Goal: Task Accomplishment & Management: Use online tool/utility

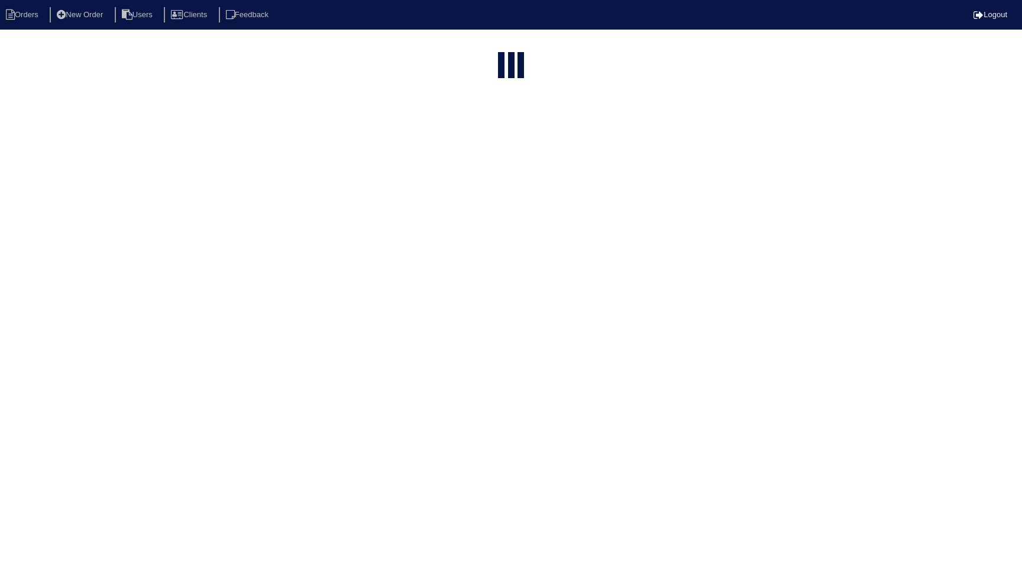
select select "15"
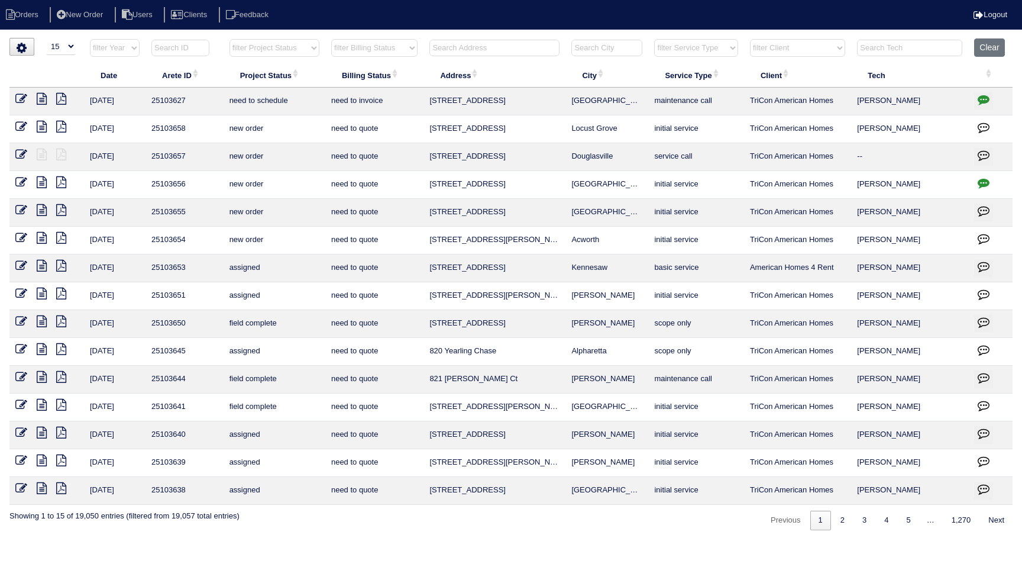
click at [982, 101] on icon "button" at bounding box center [984, 99] width 12 height 12
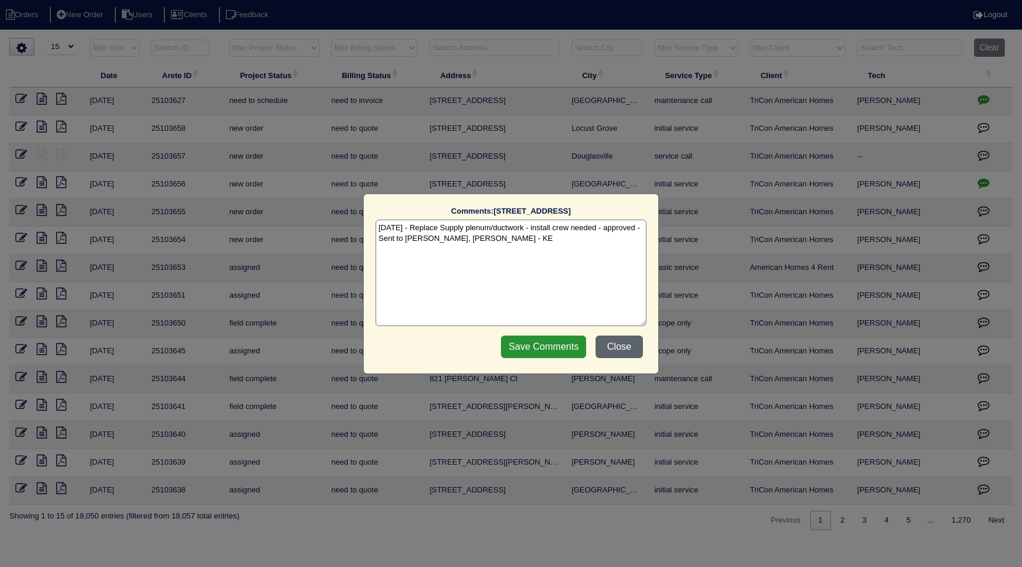
click at [610, 343] on button "Close" at bounding box center [619, 346] width 47 height 22
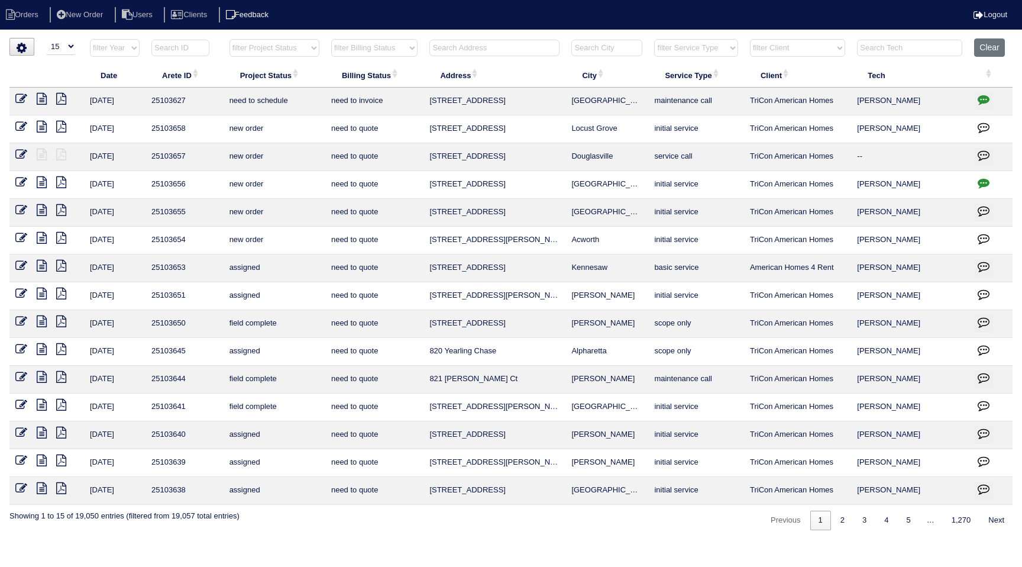
click at [267, 15] on li "Feedback" at bounding box center [248, 15] width 59 height 16
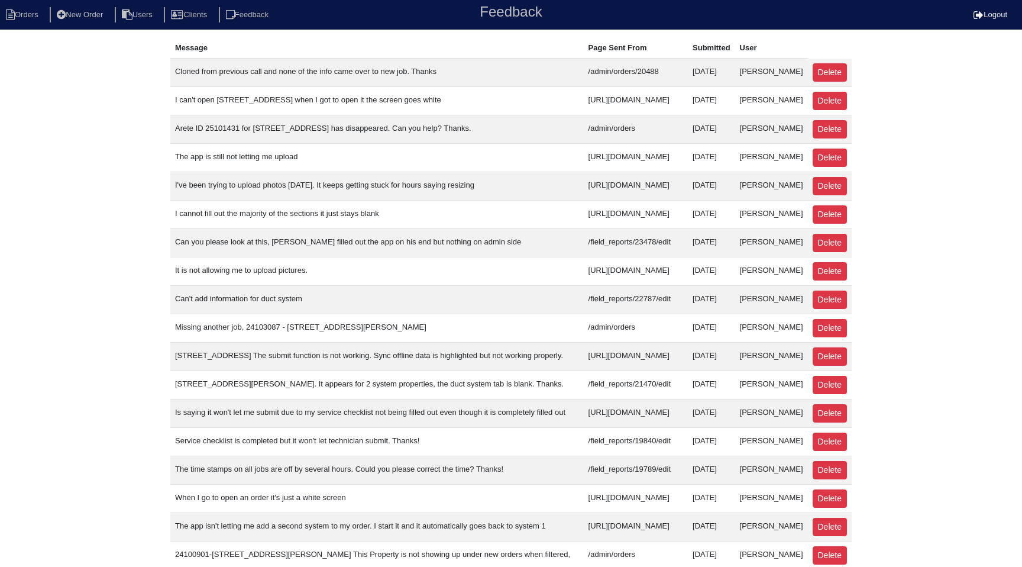
click at [123, 122] on div "Message Page Sent From Submitted User Cloned from previous call and none of the…" at bounding box center [511, 389] width 1022 height 703
click at [228, 87] on td "Cloned from previous call and none of the info came over to new job. Thanks" at bounding box center [377, 73] width 414 height 28
click at [124, 78] on div "Message Page Sent From Submitted User Cloned from previous call and none of the…" at bounding box center [511, 389] width 1022 height 703
click at [607, 47] on th "Page Sent From" at bounding box center [636, 48] width 104 height 21
click at [206, 86] on td "Cloned from previous call and none of the info came over to new job. Thanks" at bounding box center [377, 73] width 414 height 28
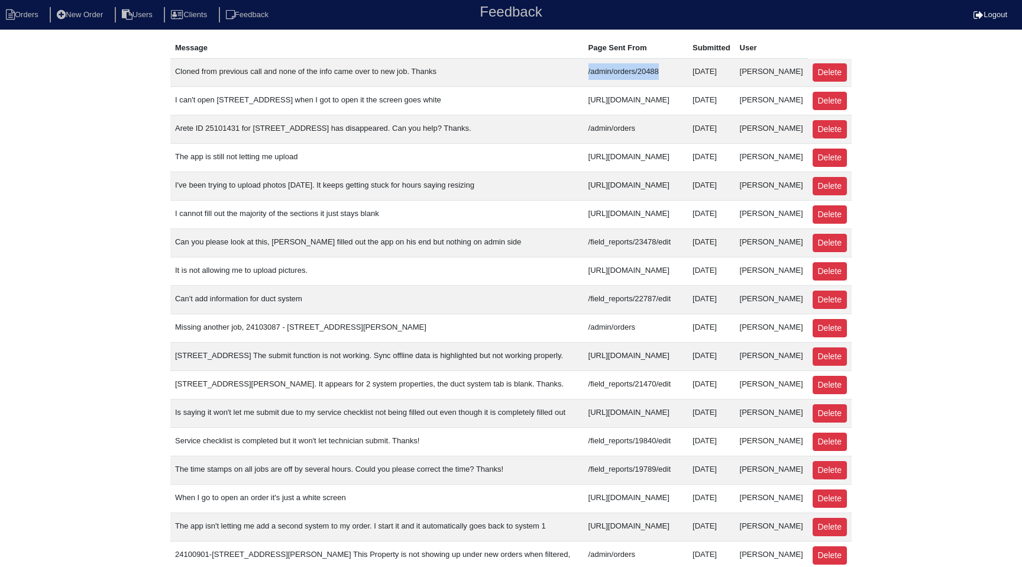
drag, startPoint x: 565, startPoint y: 72, endPoint x: 479, endPoint y: 66, distance: 86.6
click at [584, 66] on td "/admin/orders/20488" at bounding box center [636, 73] width 104 height 28
copy td "/admin/orders/20488"
click at [23, 12] on li "Orders" at bounding box center [24, 15] width 48 height 16
select select "15"
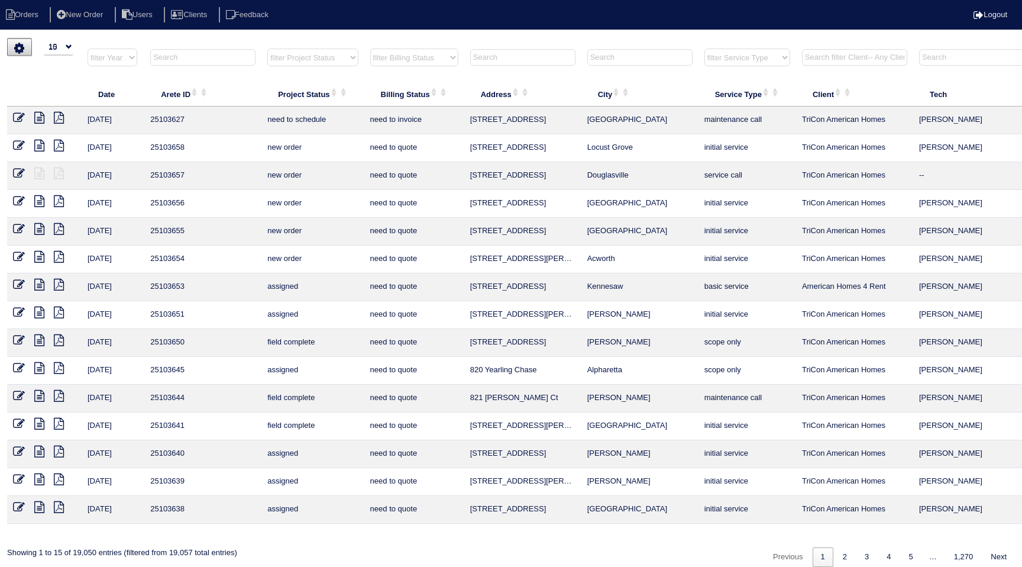
select select "15"
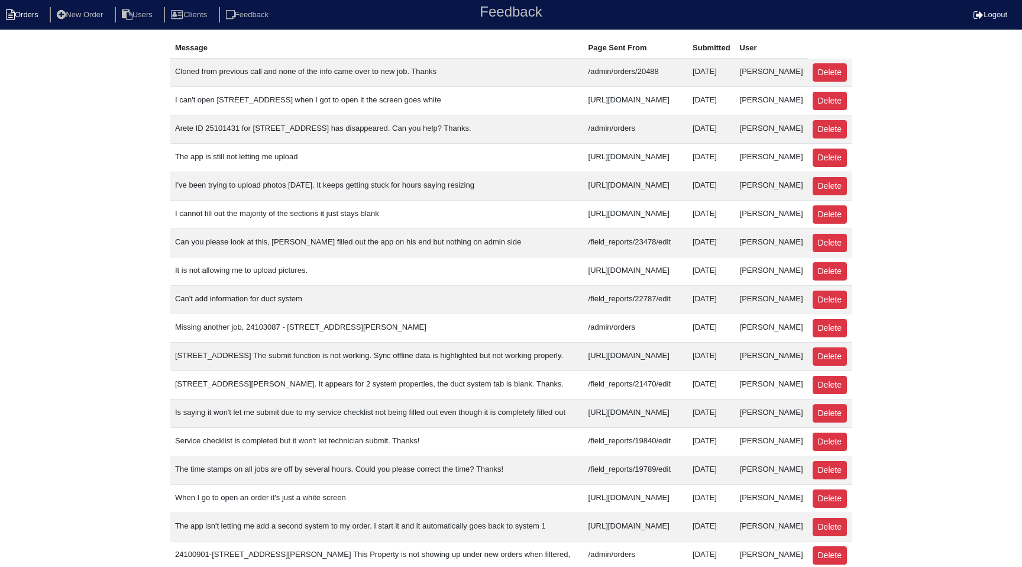
click at [35, 18] on li "Orders" at bounding box center [24, 15] width 48 height 16
select select "15"
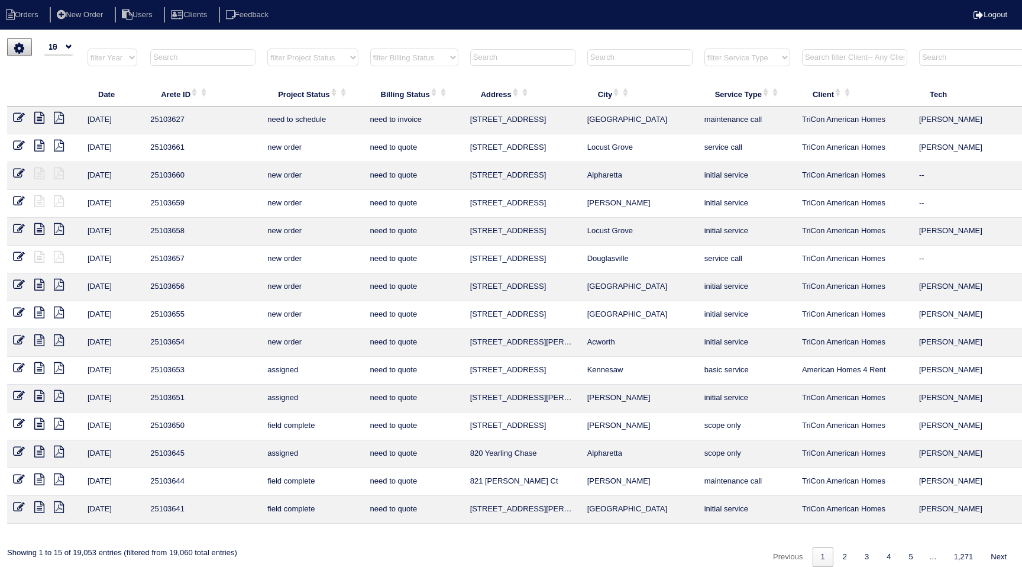
select select "15"
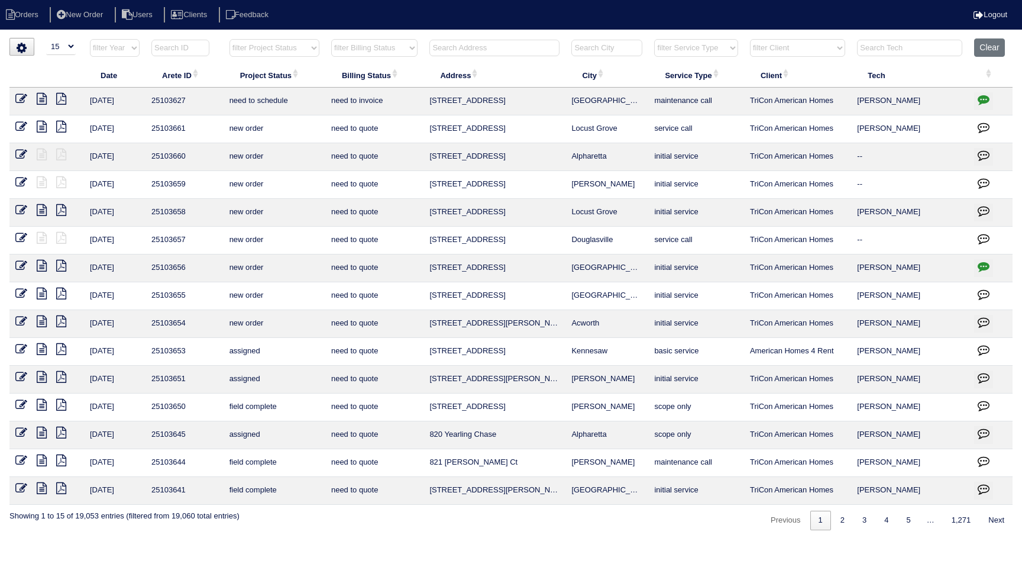
click at [22, 99] on icon at bounding box center [21, 99] width 12 height 12
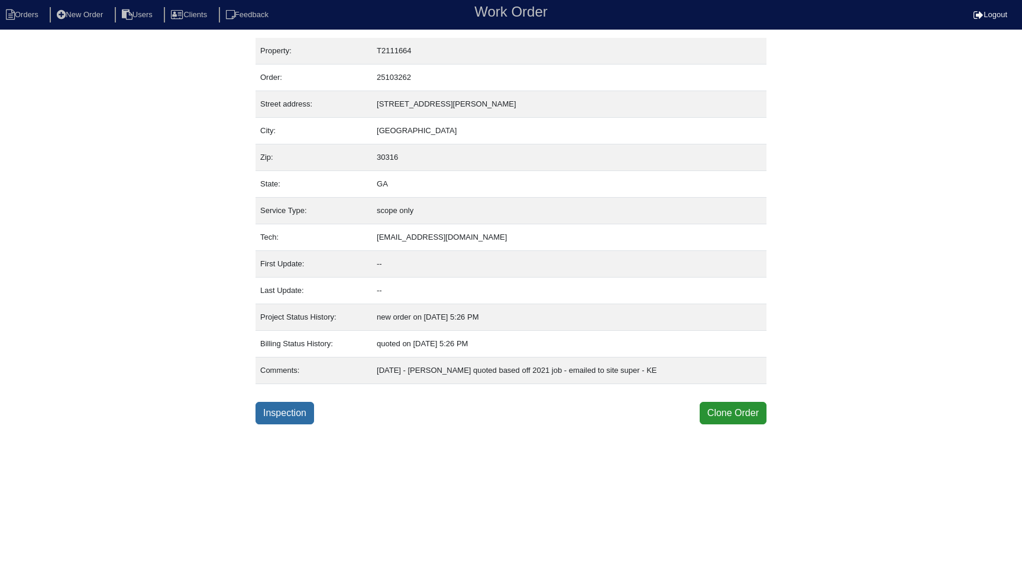
click at [292, 411] on link "Inspection" at bounding box center [285, 413] width 59 height 22
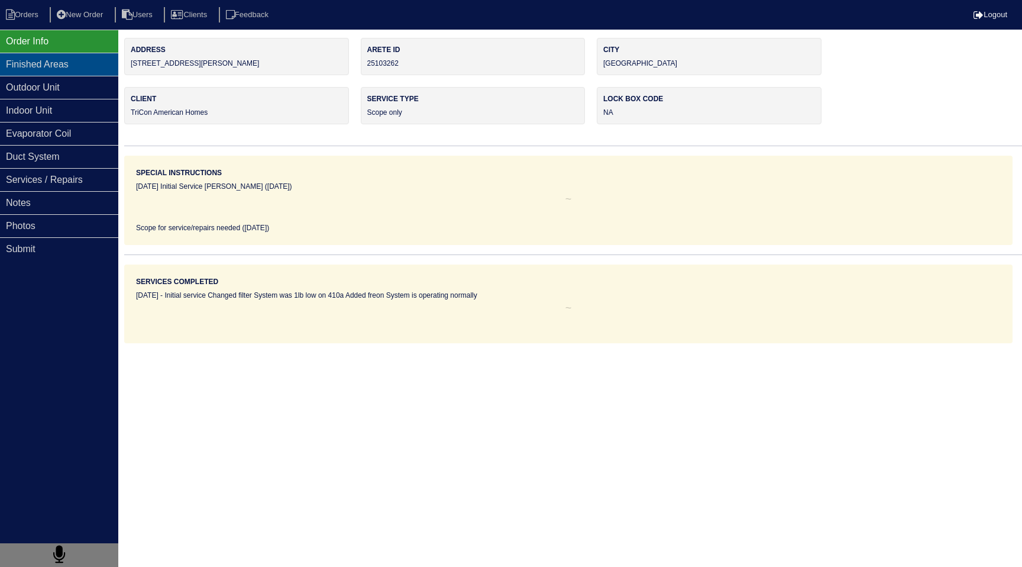
click at [53, 69] on div "Finished Areas" at bounding box center [59, 64] width 118 height 23
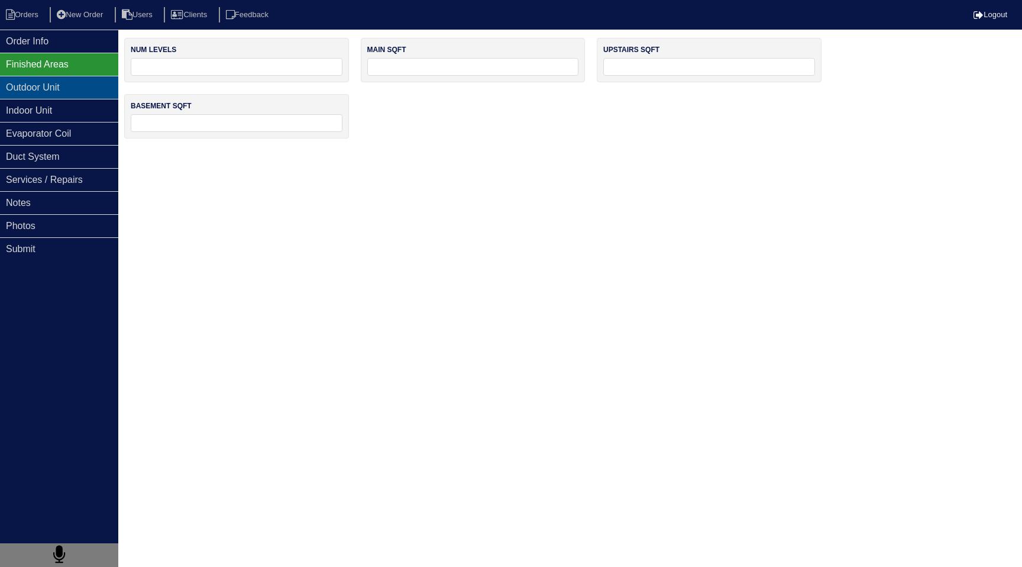
click at [54, 89] on div "Outdoor Unit" at bounding box center [59, 87] width 118 height 23
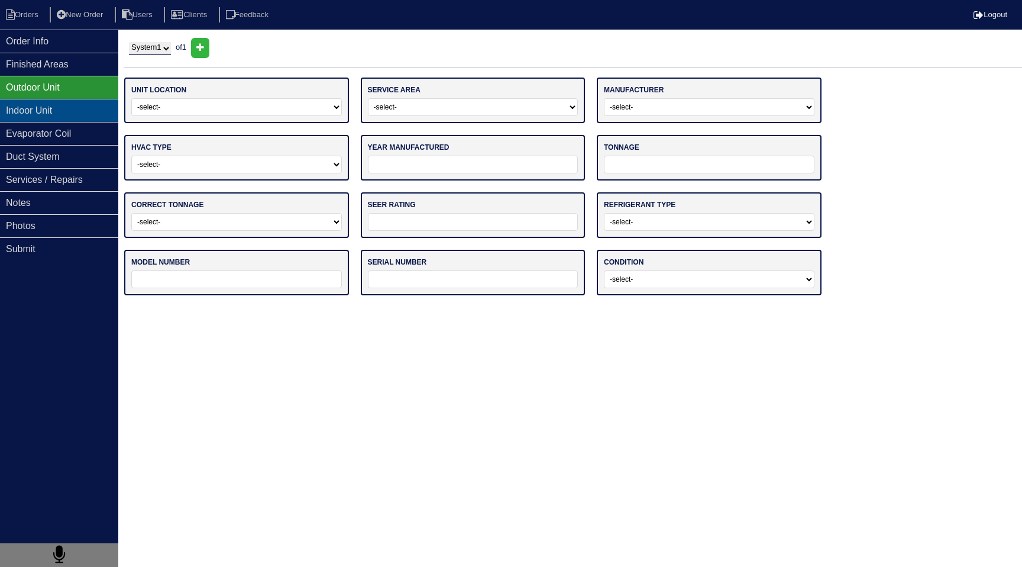
click at [56, 109] on div "Indoor Unit" at bounding box center [59, 110] width 118 height 23
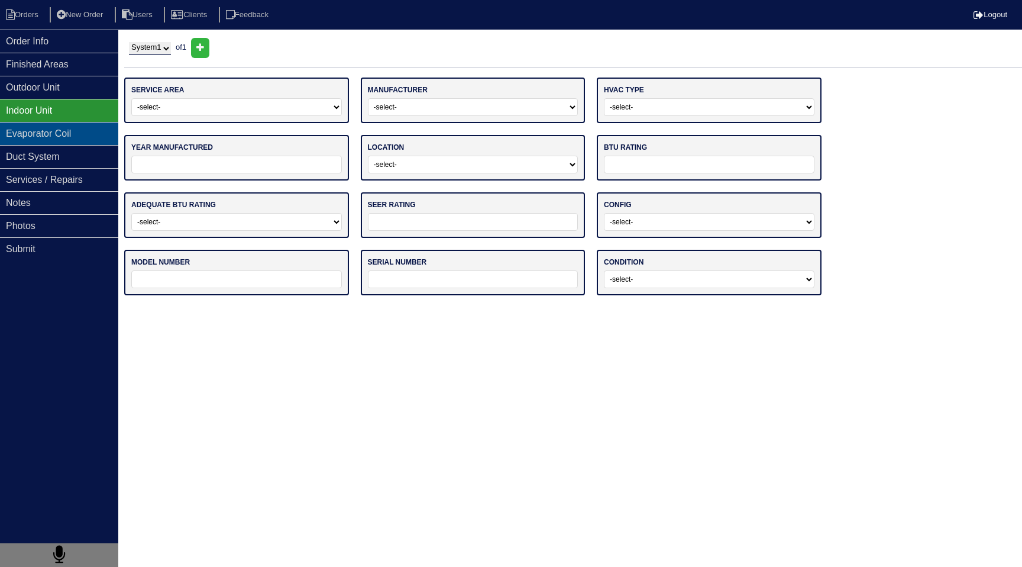
click at [56, 124] on div "Evaporator Coil" at bounding box center [59, 133] width 118 height 23
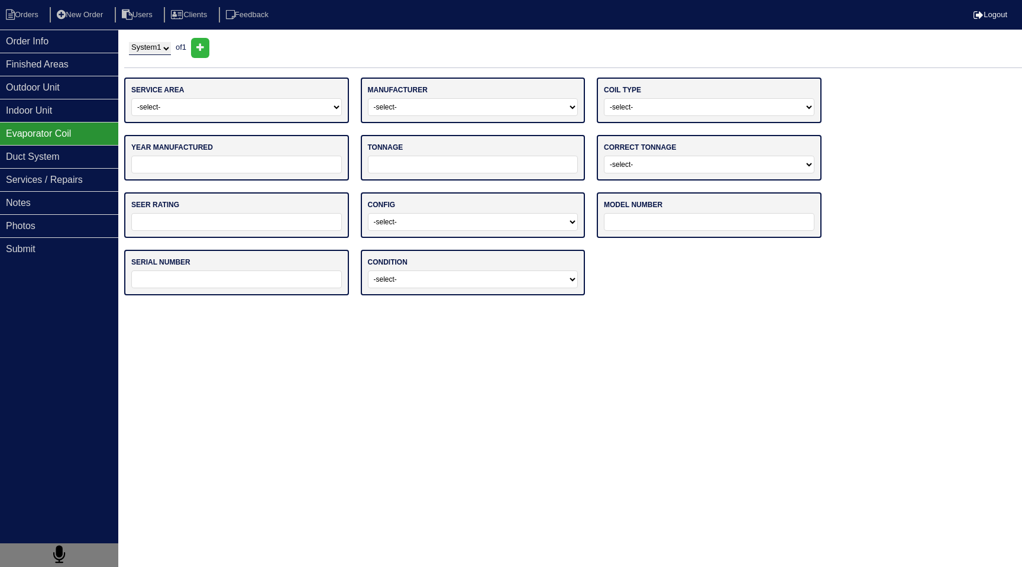
click at [56, 142] on div "Evaporator Coil" at bounding box center [59, 133] width 118 height 23
click at [55, 156] on div "Duct System" at bounding box center [59, 156] width 118 height 23
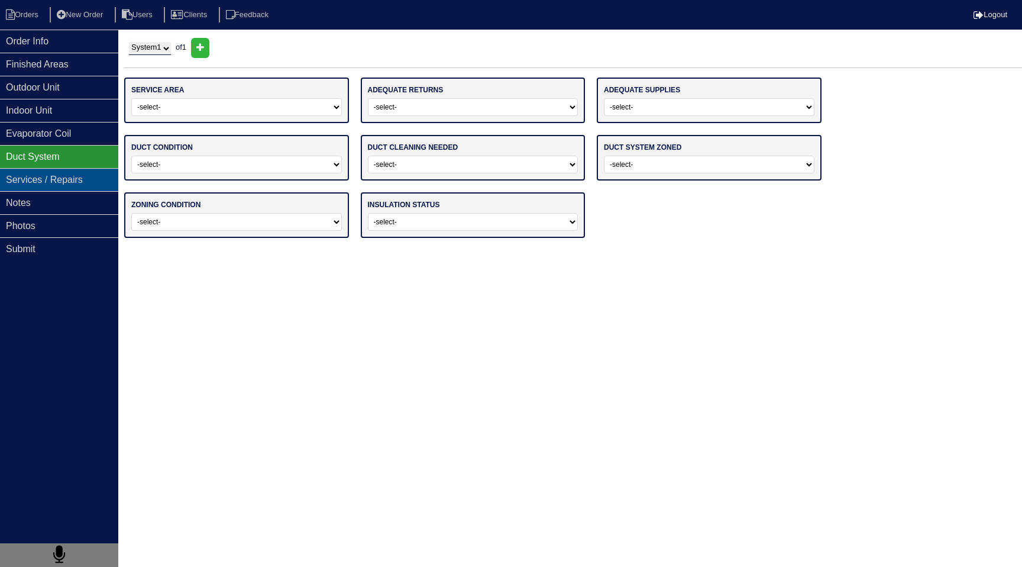
click at [57, 179] on div "Services / Repairs" at bounding box center [59, 179] width 118 height 23
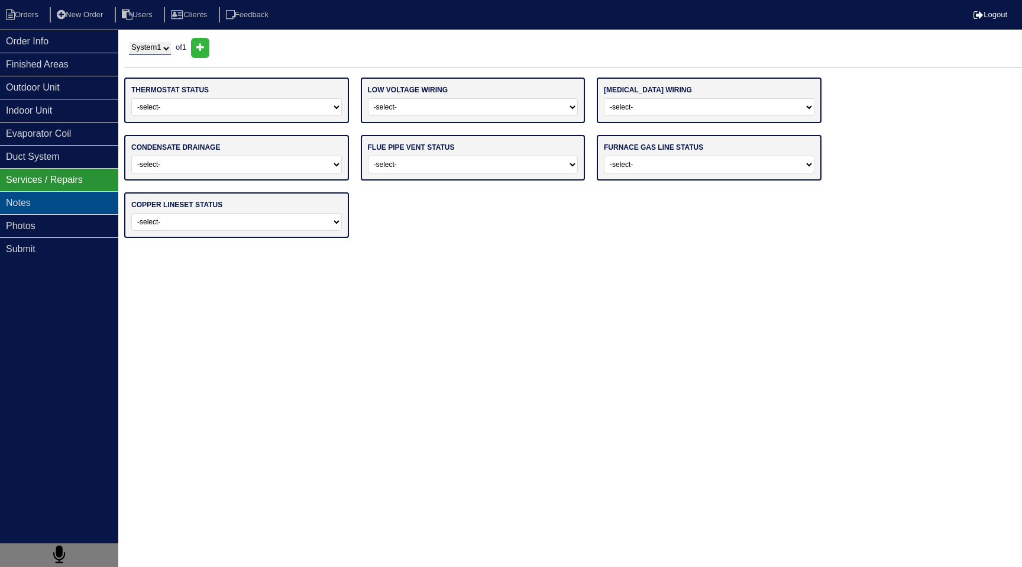
click at [51, 211] on div "Notes" at bounding box center [59, 202] width 118 height 23
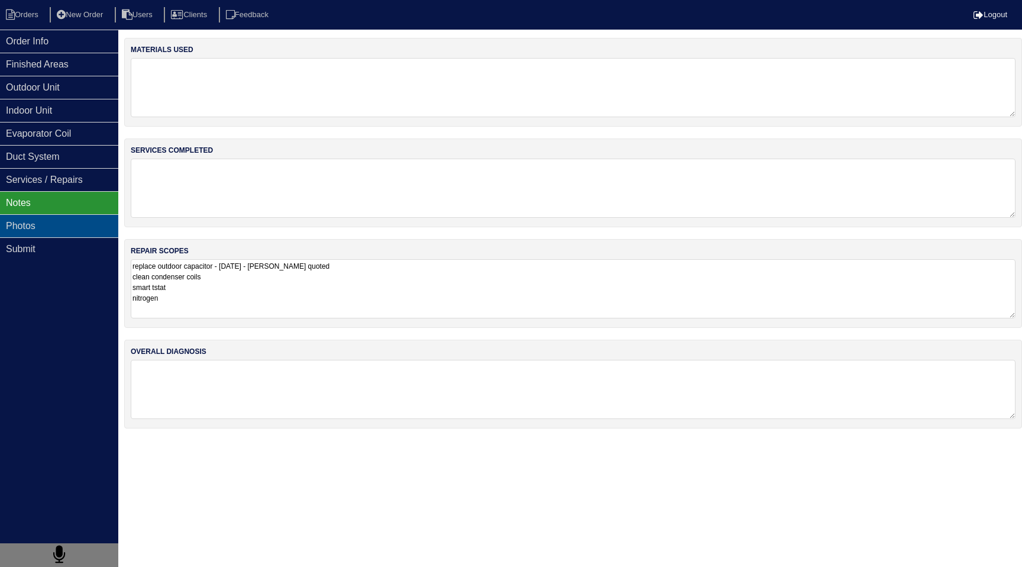
click at [51, 228] on div "Photos" at bounding box center [59, 225] width 118 height 23
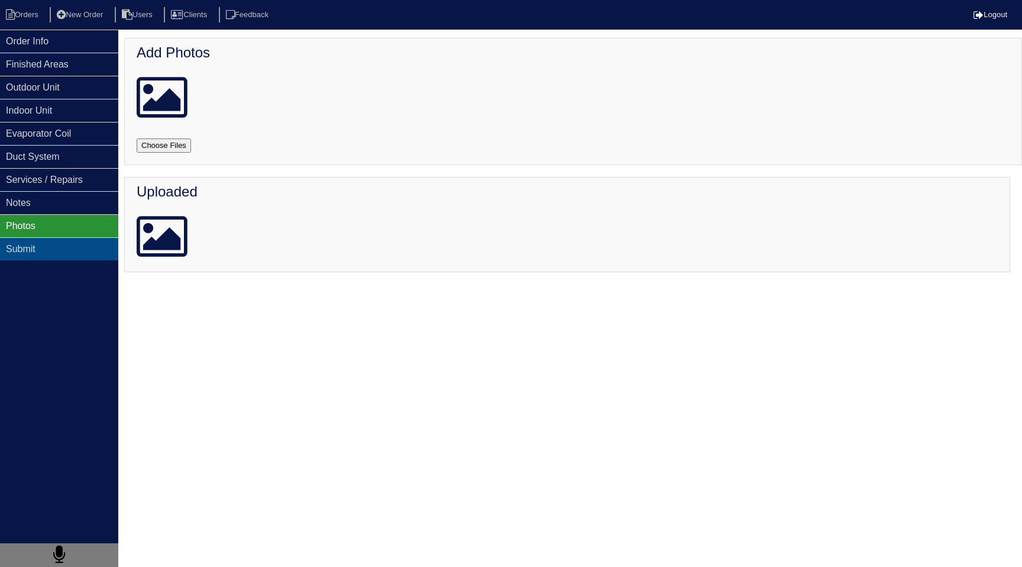
click at [51, 244] on div "Submit" at bounding box center [59, 248] width 118 height 23
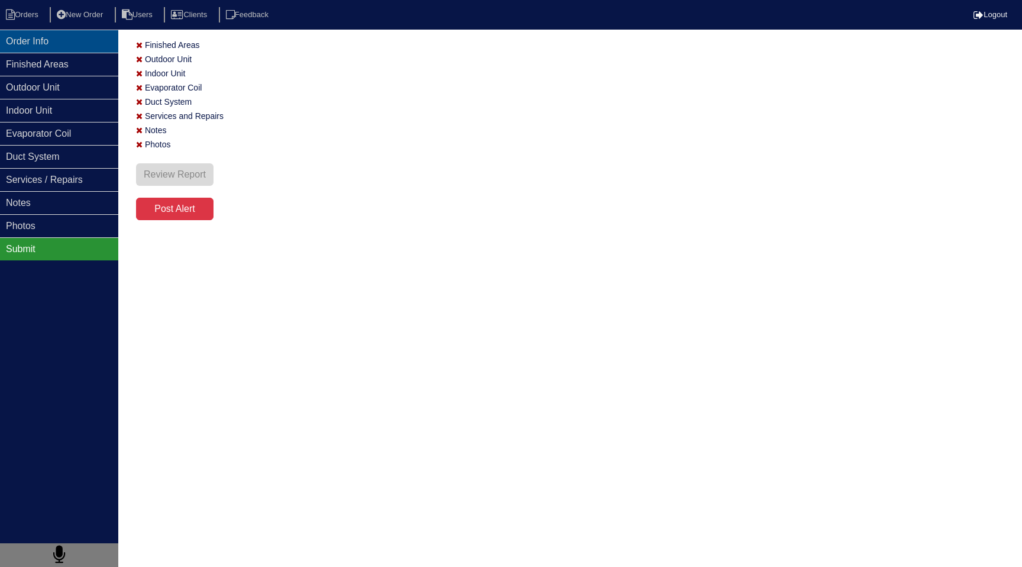
click at [54, 47] on div "Order Info" at bounding box center [59, 41] width 118 height 23
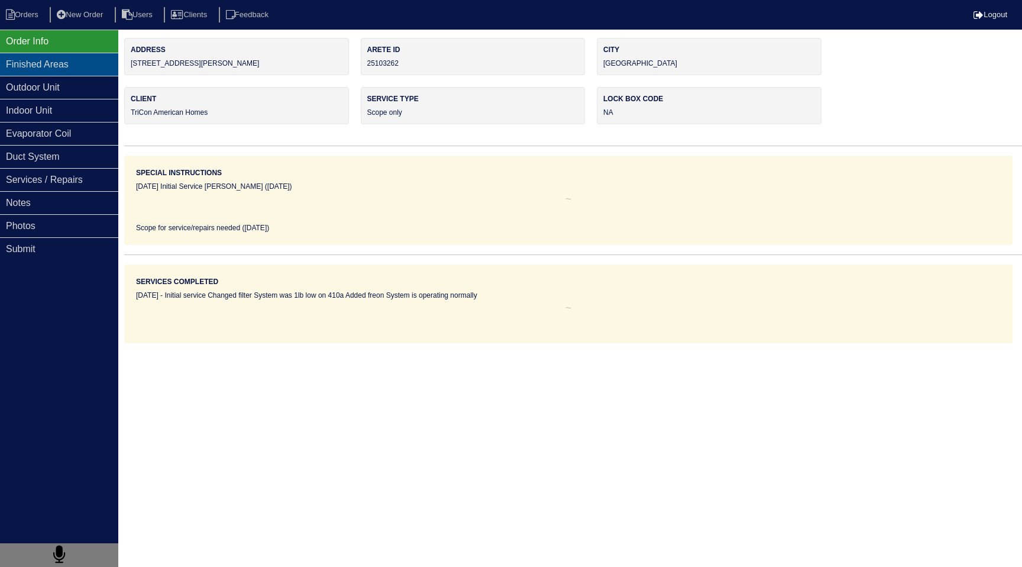
click at [60, 66] on div "Finished Areas" at bounding box center [59, 64] width 118 height 23
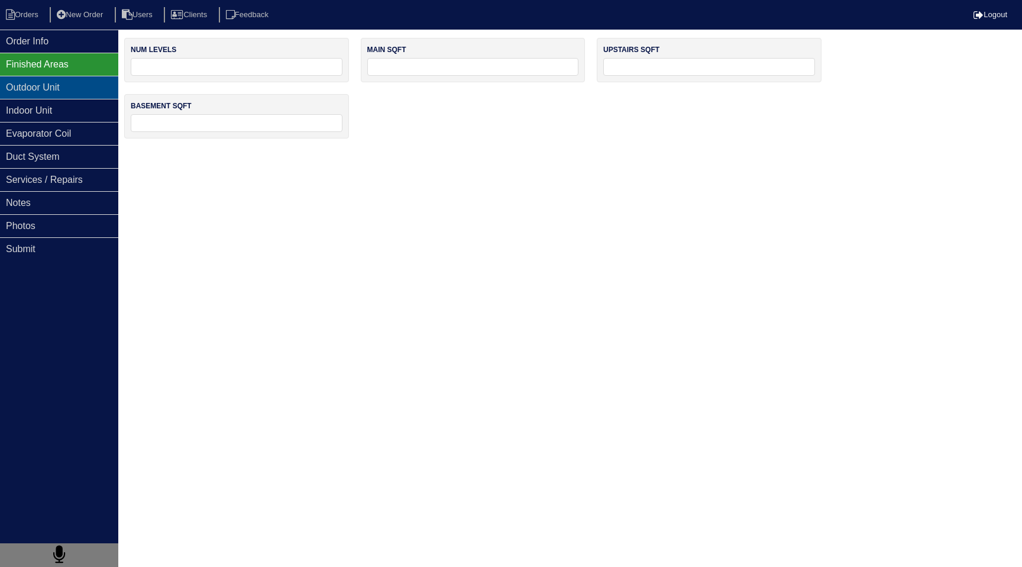
click at [62, 91] on div "Outdoor Unit" at bounding box center [59, 87] width 118 height 23
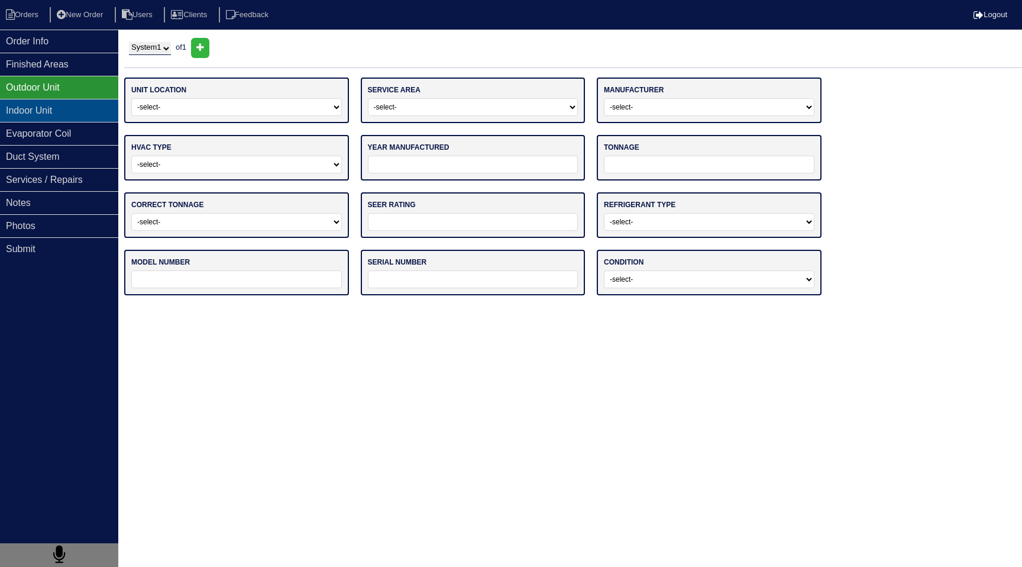
click at [65, 116] on div "Indoor Unit" at bounding box center [59, 110] width 118 height 23
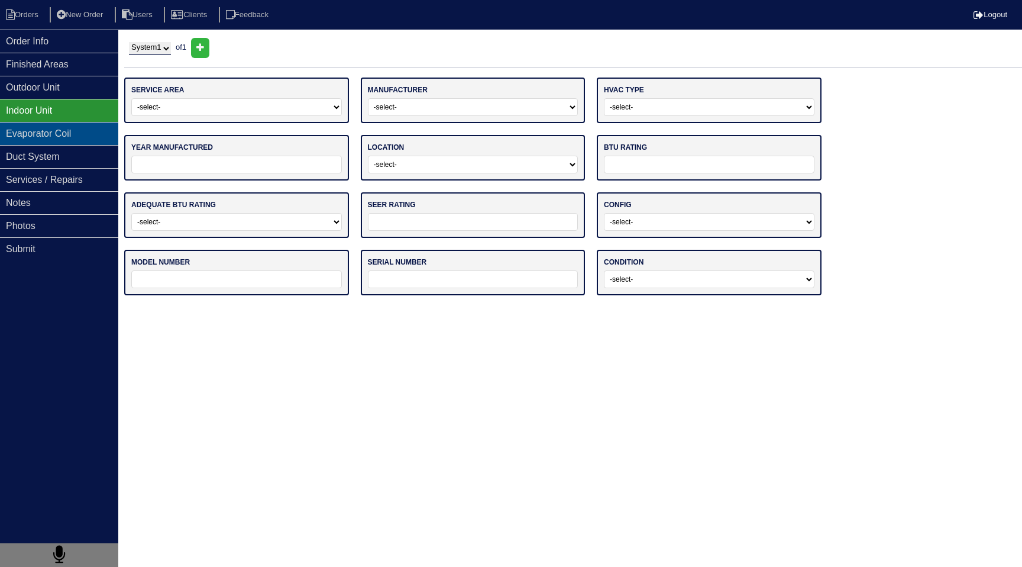
click at [60, 128] on div "Evaporator Coil" at bounding box center [59, 133] width 118 height 23
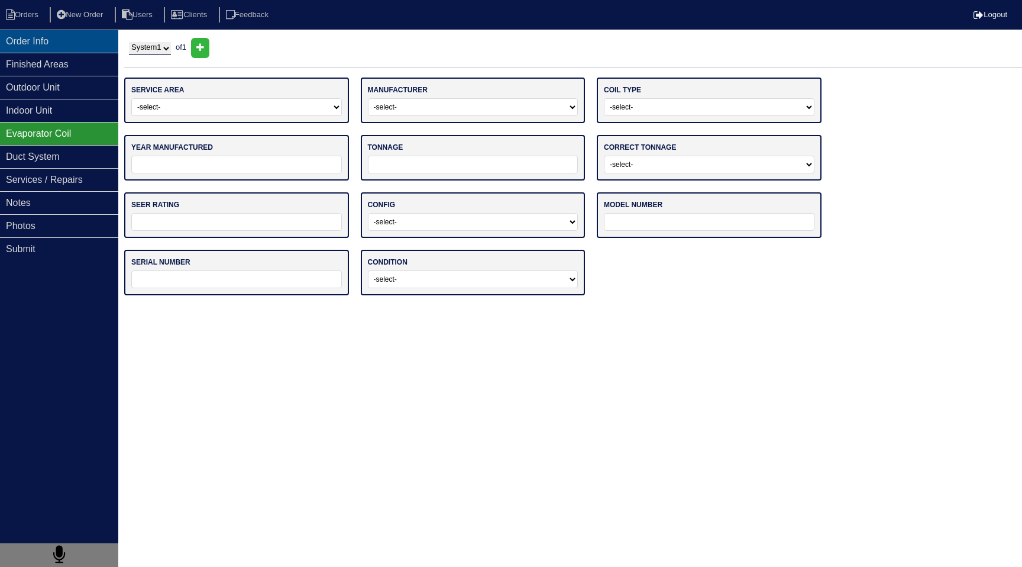
click at [60, 43] on div "Order Info" at bounding box center [59, 41] width 118 height 23
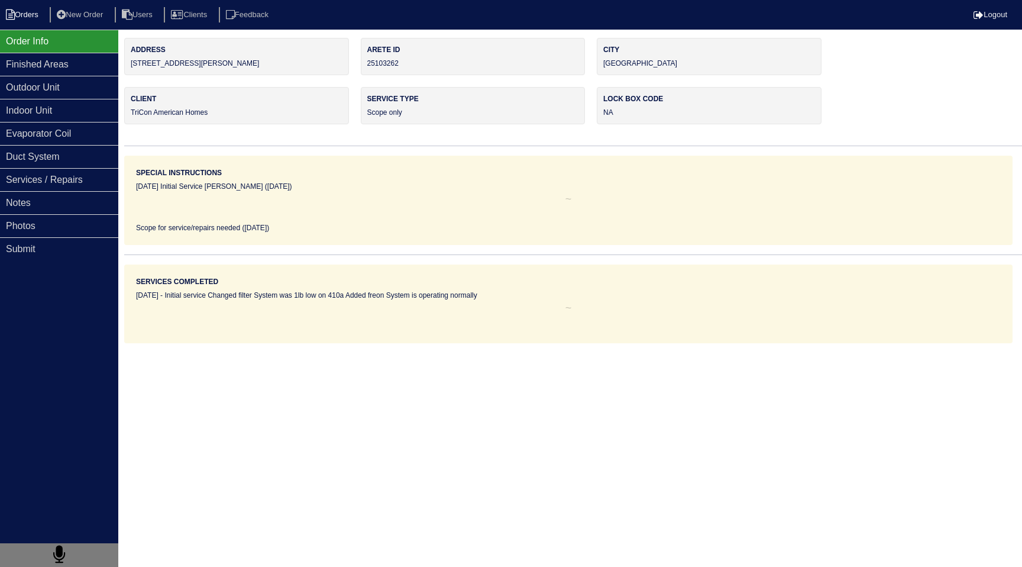
click at [20, 14] on li "Orders" at bounding box center [24, 15] width 48 height 16
select select "15"
drag, startPoint x: 206, startPoint y: 63, endPoint x: 129, endPoint y: 63, distance: 76.9
click at [129, 63] on div "Address [STREET_ADDRESS][PERSON_NAME]" at bounding box center [236, 56] width 225 height 37
copy div "[STREET_ADDRESS][PERSON_NAME]"
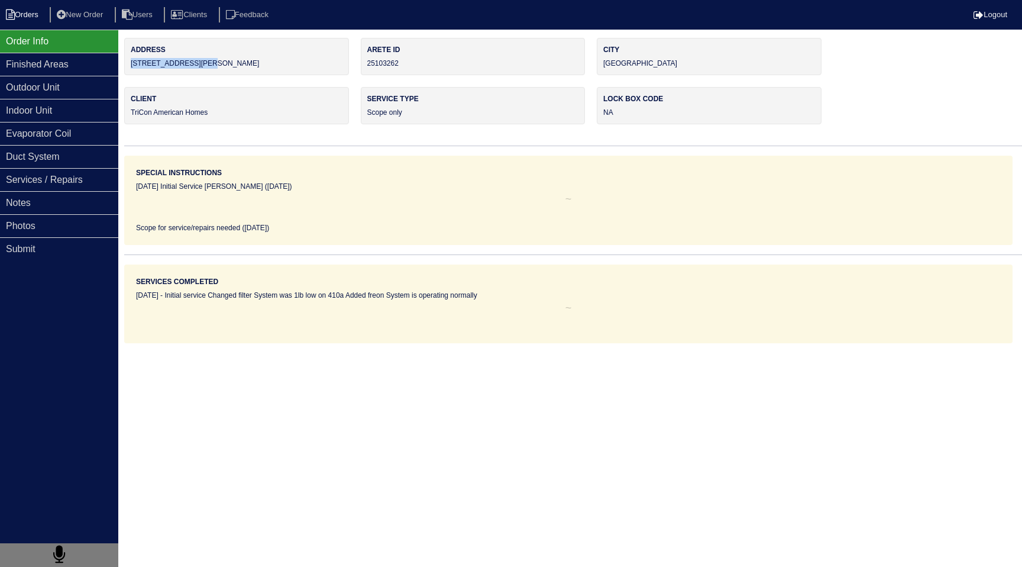
click at [43, 16] on li "Orders" at bounding box center [24, 15] width 48 height 16
select select "15"
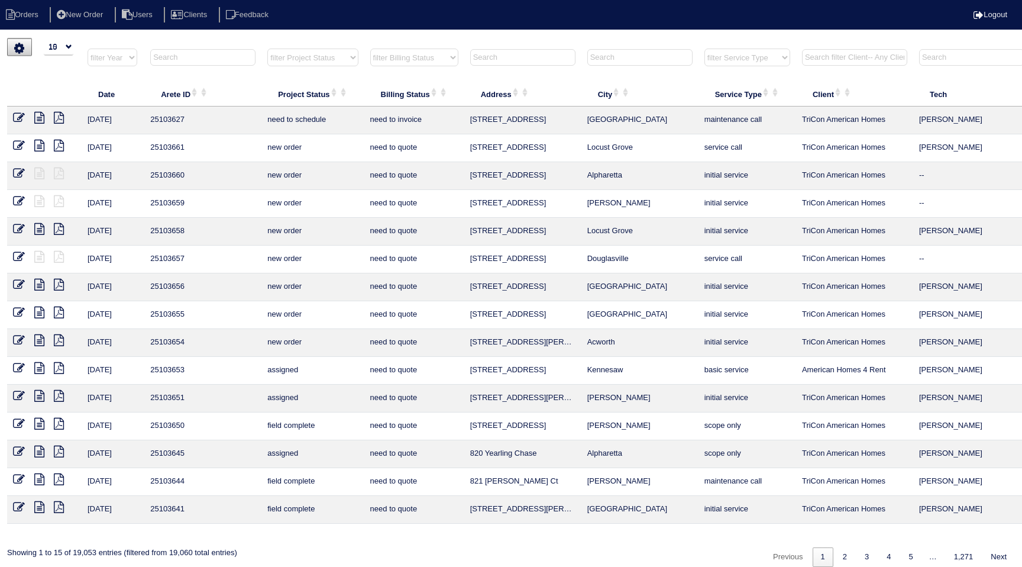
select select "15"
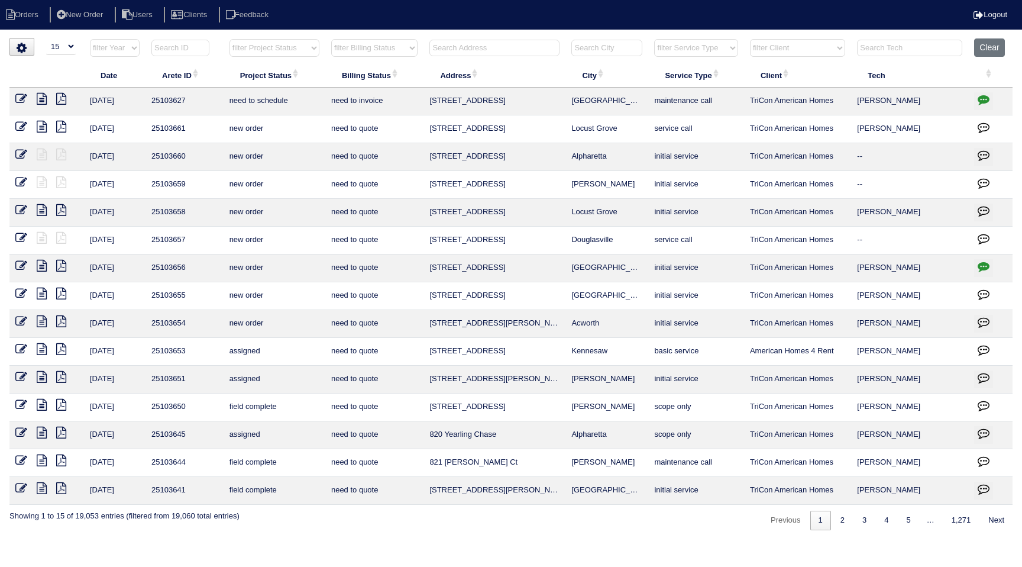
click at [444, 43] on input "text" at bounding box center [495, 48] width 130 height 17
paste input "[STREET_ADDRESS][PERSON_NAME]"
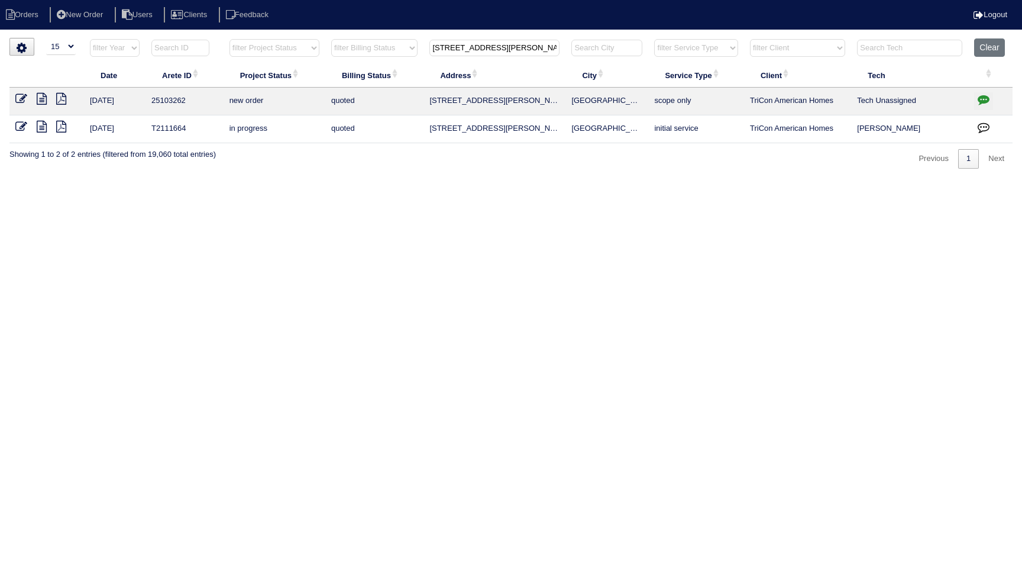
type input "[STREET_ADDRESS][PERSON_NAME]"
click at [985, 99] on icon "button" at bounding box center [984, 99] width 12 height 12
type textarea "[DATE] - [PERSON_NAME] quoted based off 2021 job - emailed to site super - KE"
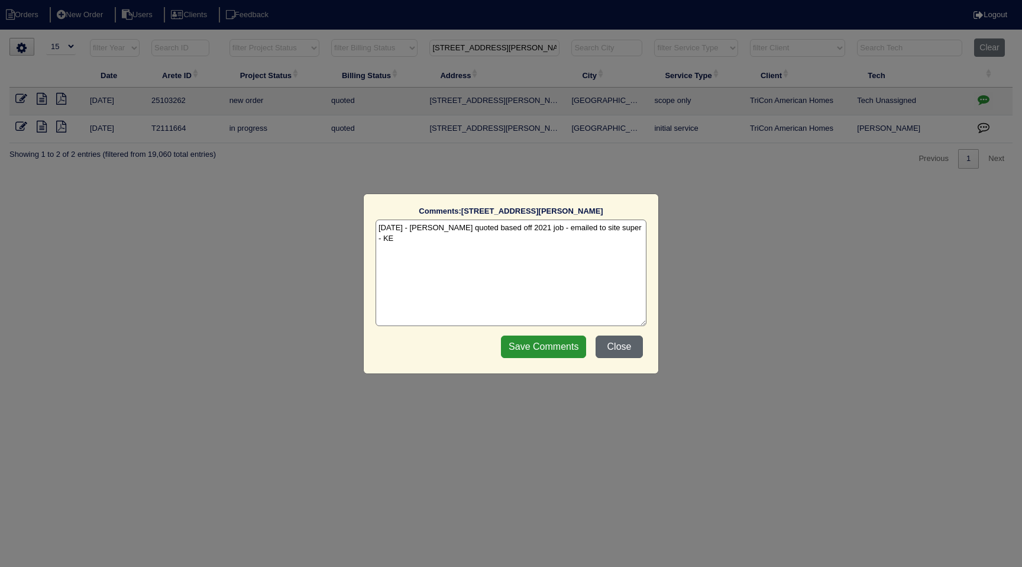
click at [615, 349] on button "Close" at bounding box center [619, 346] width 47 height 22
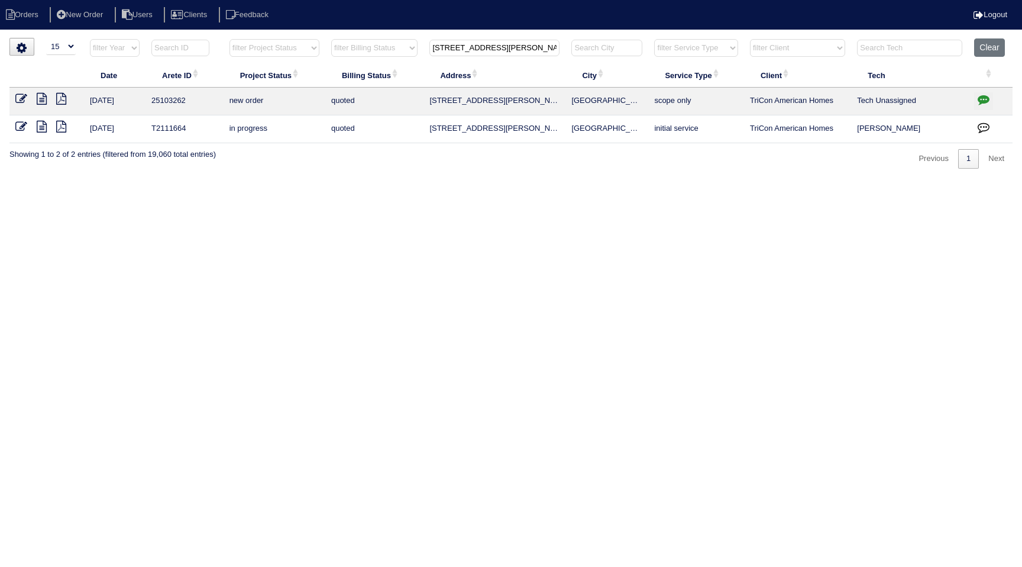
click at [43, 130] on icon at bounding box center [42, 127] width 10 height 12
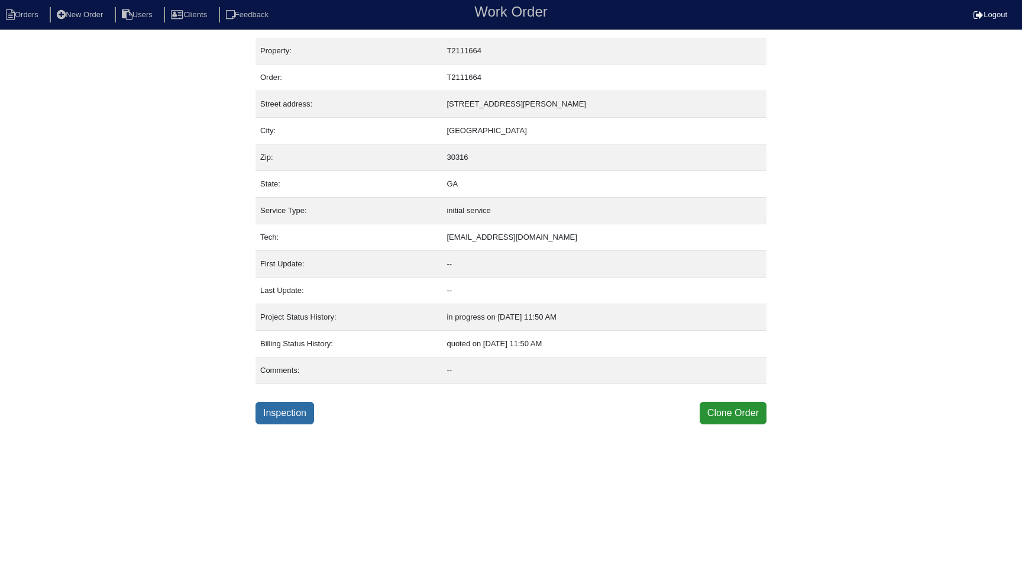
click at [275, 402] on link "Inspection" at bounding box center [285, 413] width 59 height 22
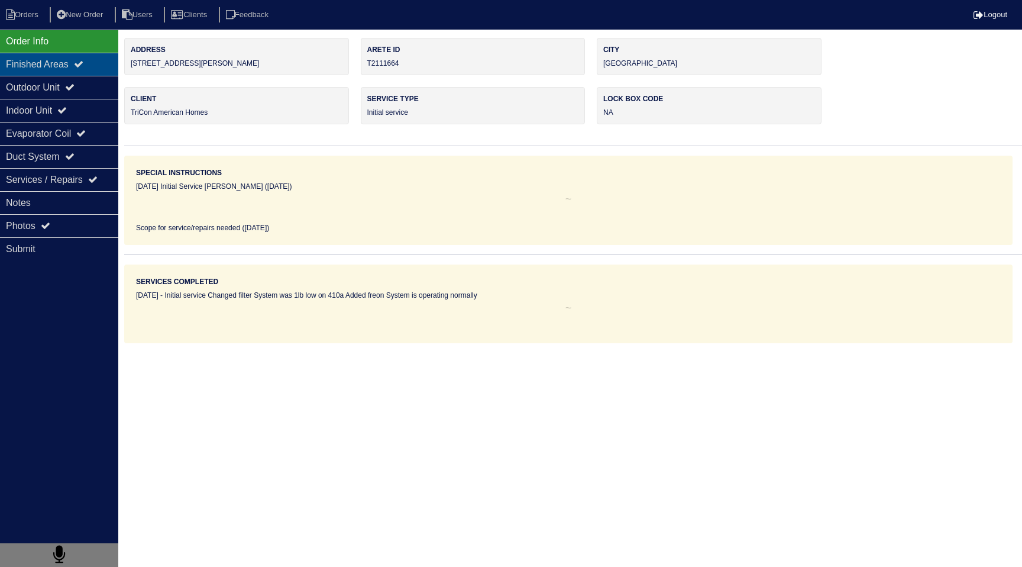
click at [66, 63] on div "Finished Areas" at bounding box center [59, 64] width 118 height 23
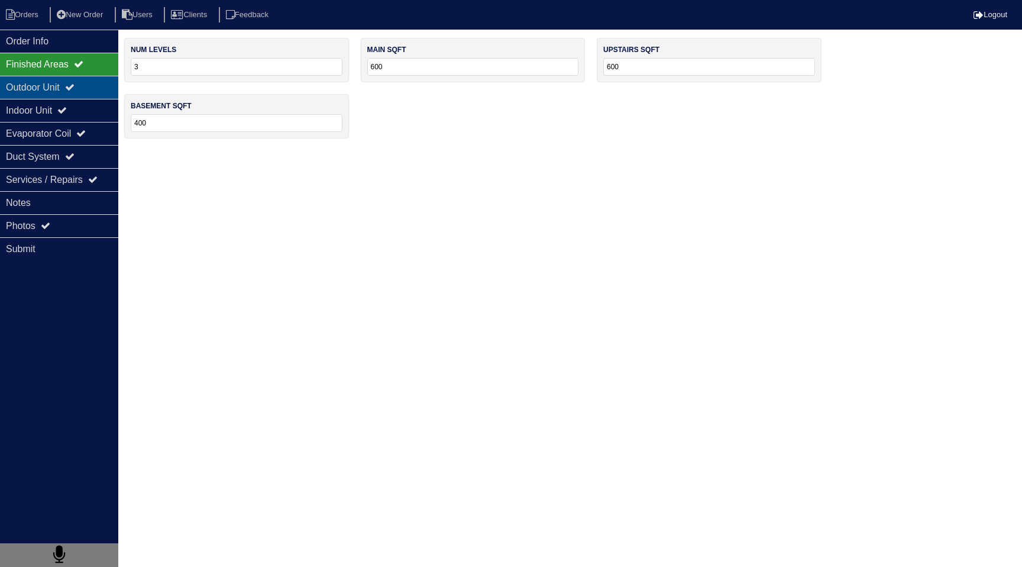
click at [64, 94] on div "Outdoor Unit" at bounding box center [59, 87] width 118 height 23
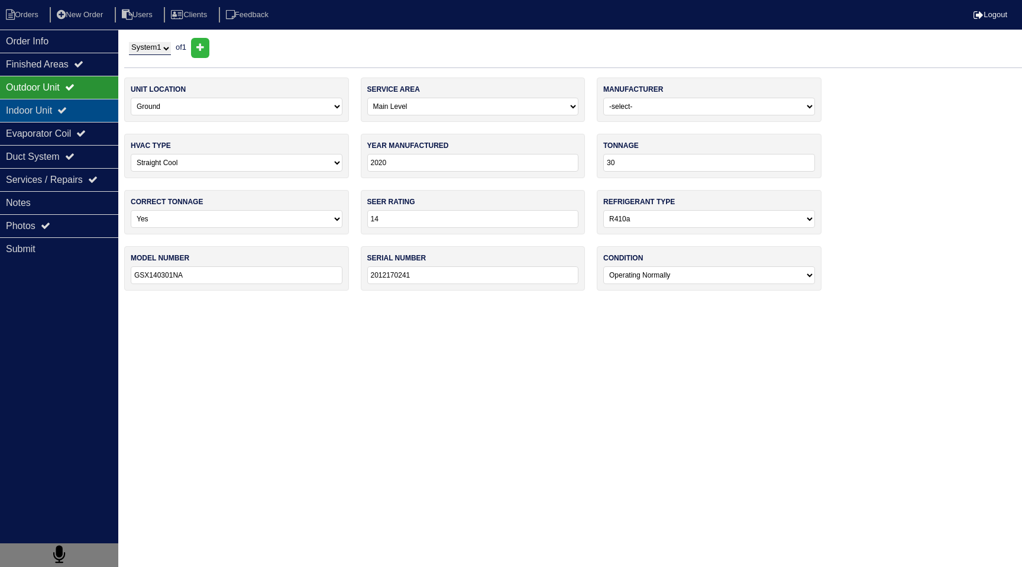
click at [63, 114] on div "Indoor Unit" at bounding box center [59, 110] width 118 height 23
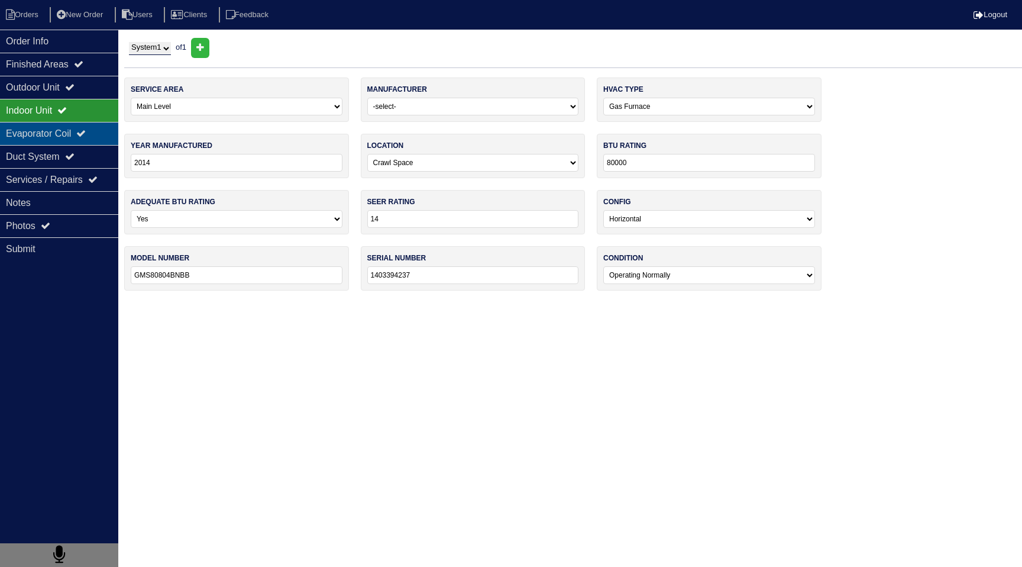
click at [63, 135] on div "Evaporator Coil" at bounding box center [59, 133] width 118 height 23
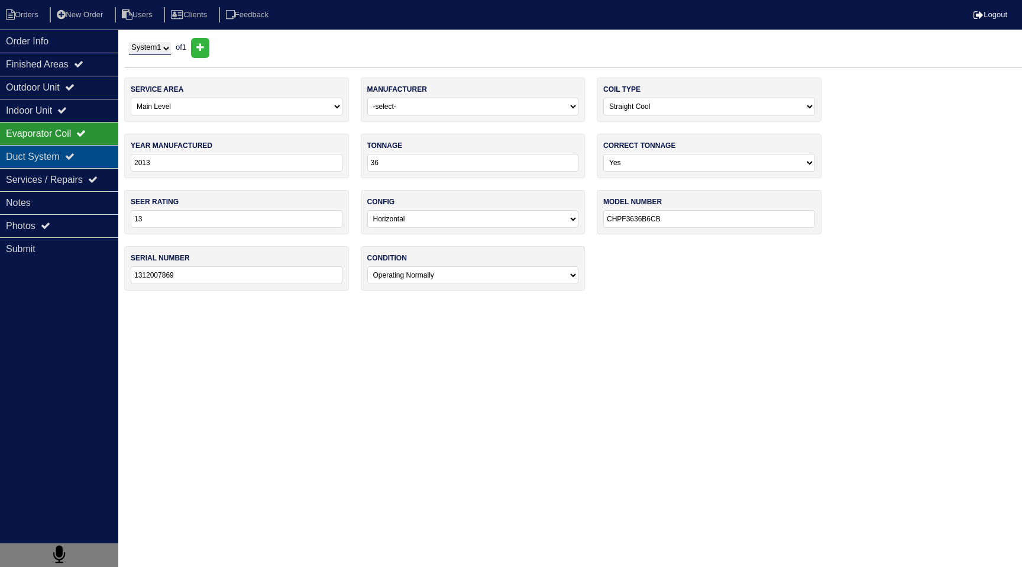
click at [63, 151] on div "Duct System" at bounding box center [59, 156] width 118 height 23
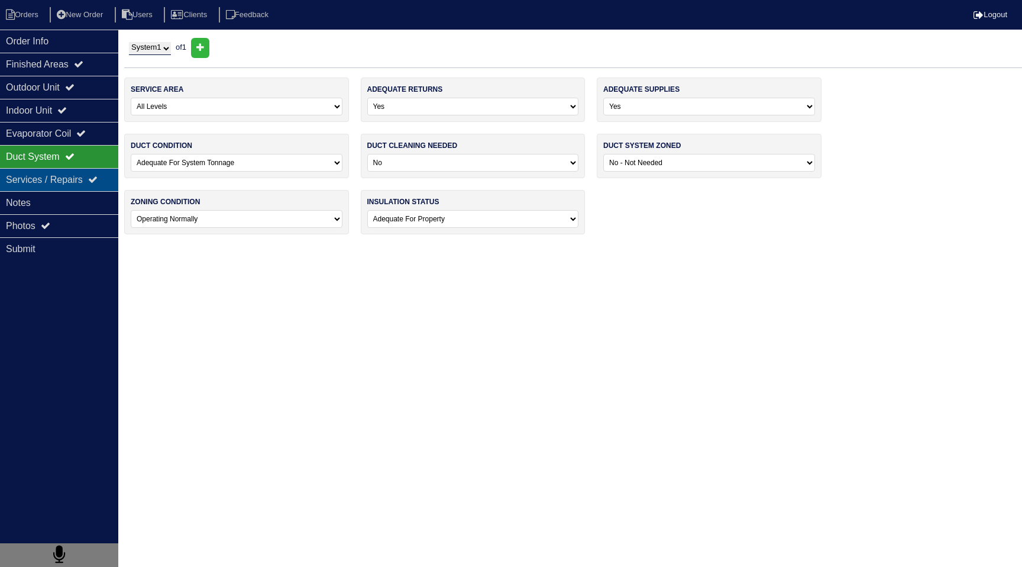
click at [62, 179] on div "Services / Repairs" at bounding box center [59, 179] width 118 height 23
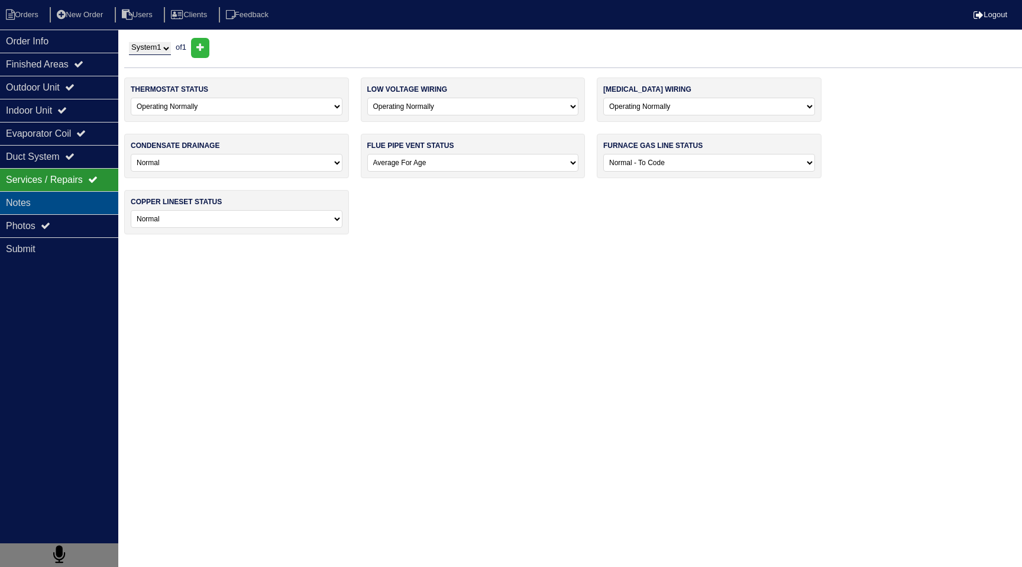
click at [55, 205] on div "Notes" at bounding box center [59, 202] width 118 height 23
type textarea "2 filters 1lb 410a"
type textarea "Initial service Changed filter System was 1lb low on 410a Added freon System is…"
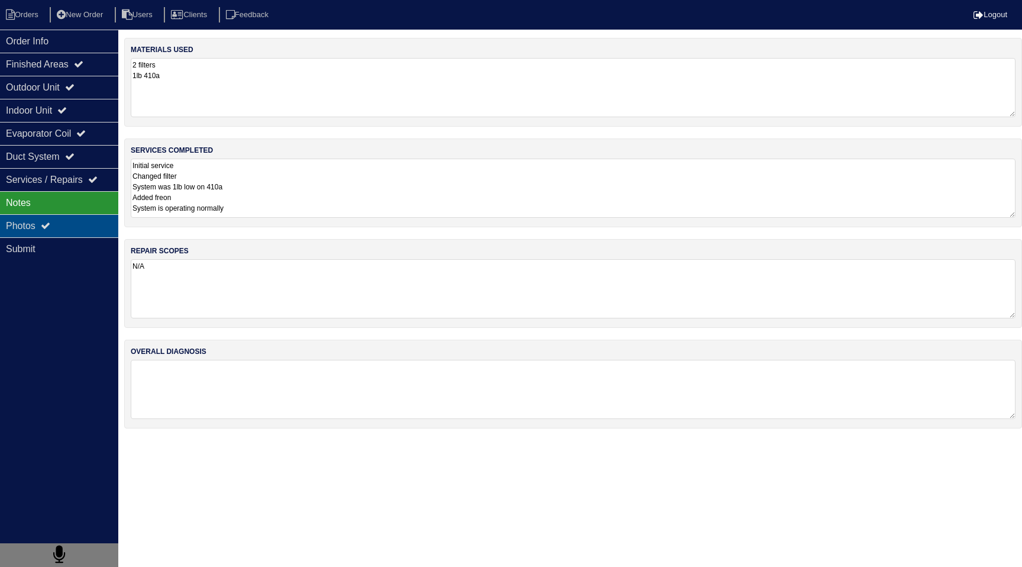
click at [55, 226] on div "Photos" at bounding box center [59, 225] width 118 height 23
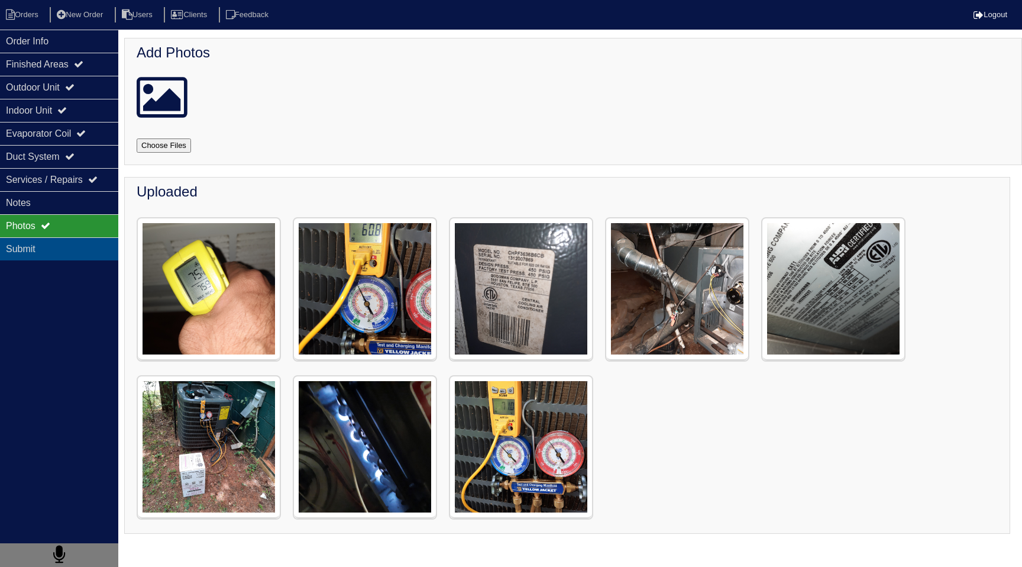
click at [55, 243] on div "Submit" at bounding box center [59, 248] width 118 height 23
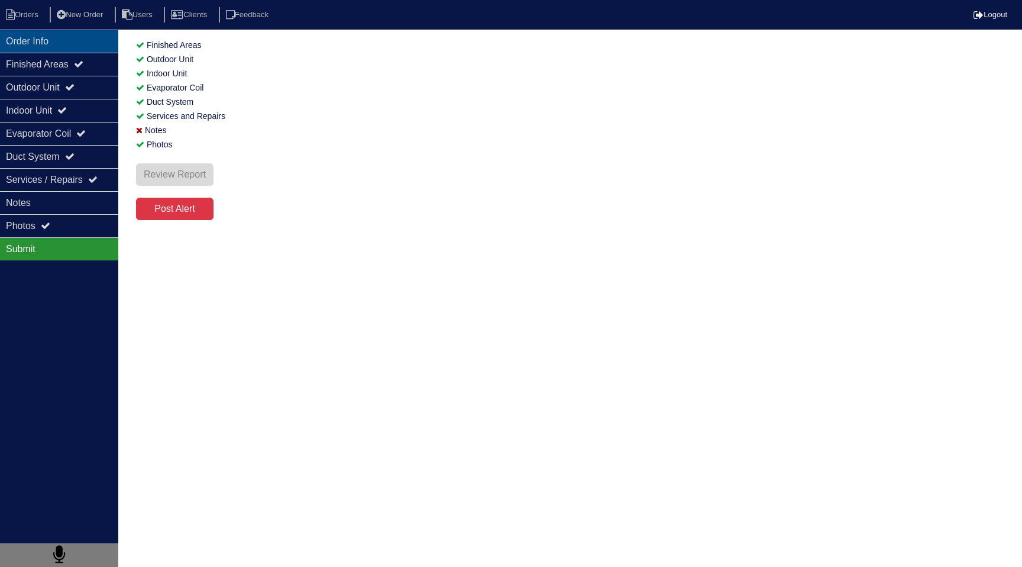
click at [41, 43] on div "Order Info" at bounding box center [59, 41] width 118 height 23
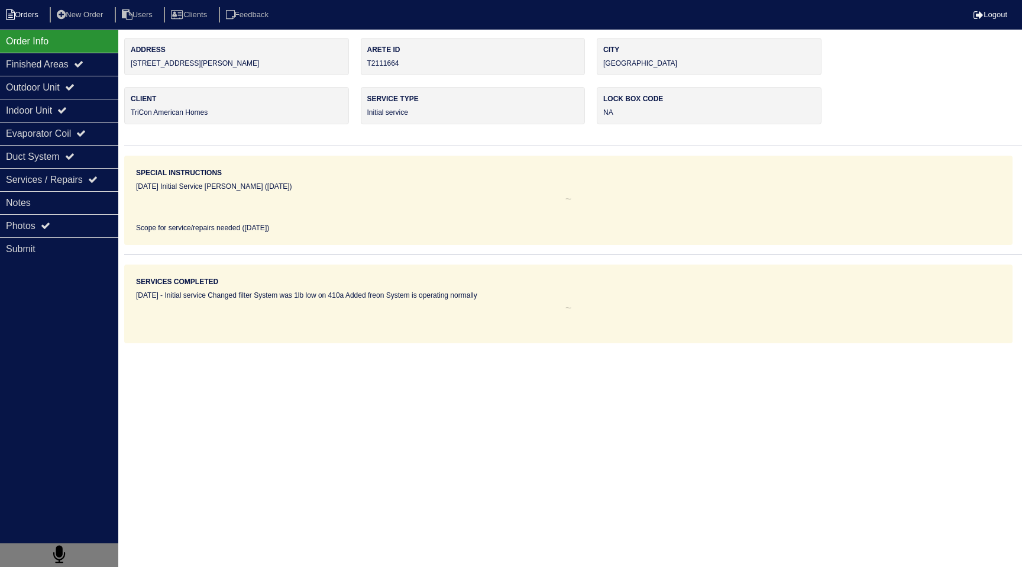
click at [33, 18] on li "Orders" at bounding box center [24, 15] width 48 height 16
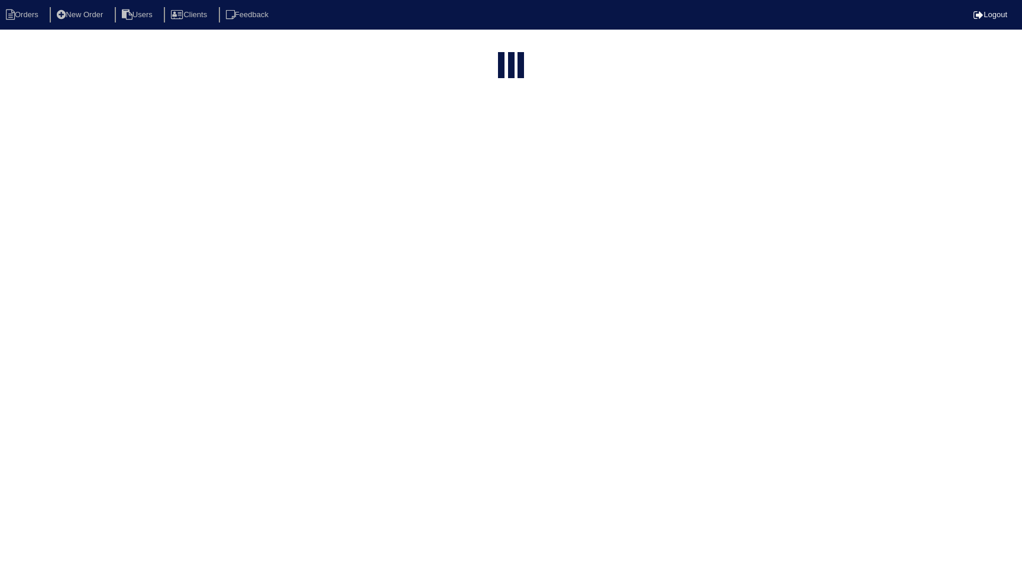
select select "15"
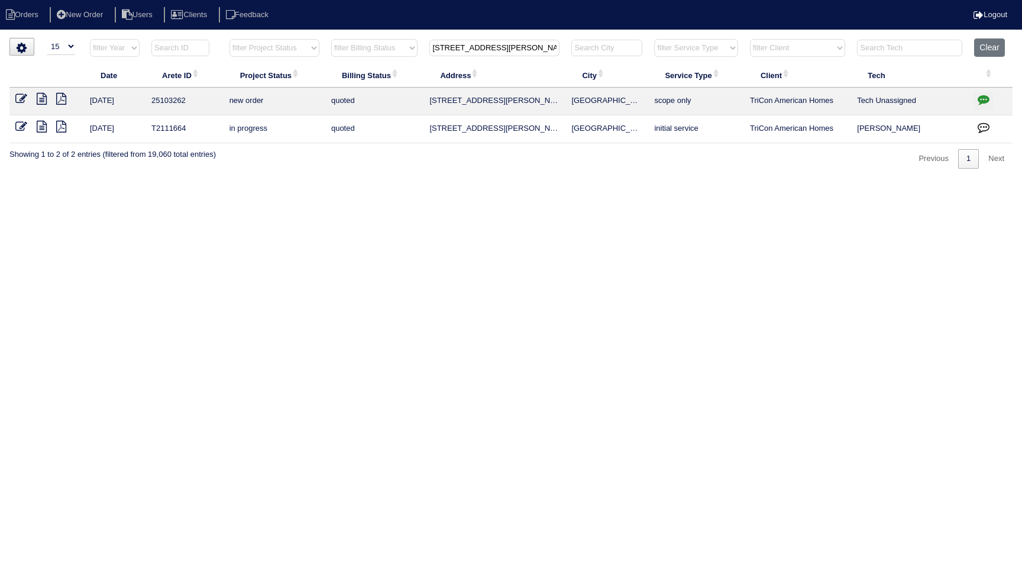
click at [17, 98] on icon at bounding box center [21, 99] width 12 height 12
